Goal: Browse casually

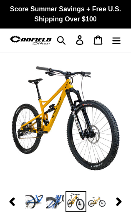
select select "highest-rating"
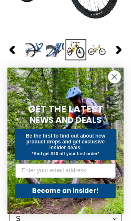
scroll to position [152, 0]
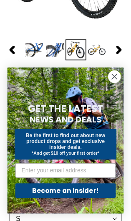
click at [113, 82] on circle "Close dialog" at bounding box center [115, 76] width 12 height 12
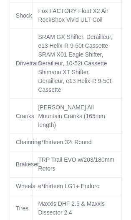
scroll to position [690, 0]
